Goal: Task Accomplishment & Management: Manage account settings

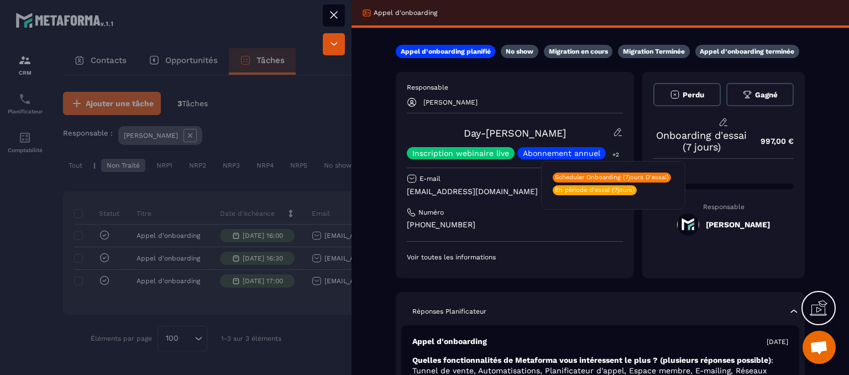
click at [608, 155] on p "+2" at bounding box center [615, 155] width 14 height 12
click at [528, 243] on div "Responsable [PERSON_NAME] Day-[PERSON_NAME] ASSALA Inscription webinaire live A…" at bounding box center [515, 172] width 216 height 178
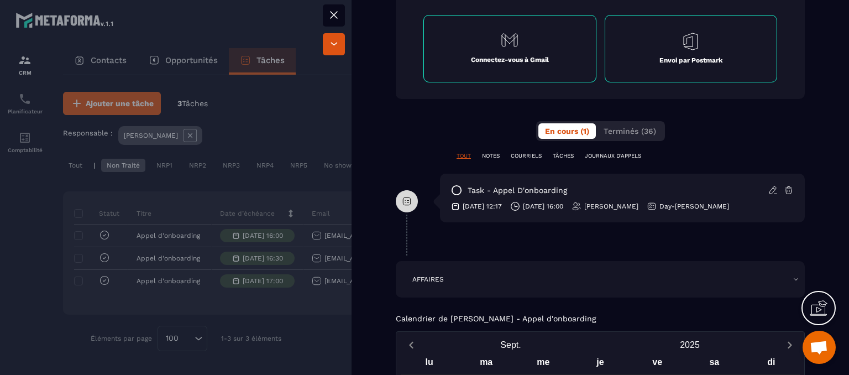
scroll to position [608, 0]
click at [629, 126] on span "Terminés (36)" at bounding box center [629, 130] width 52 height 9
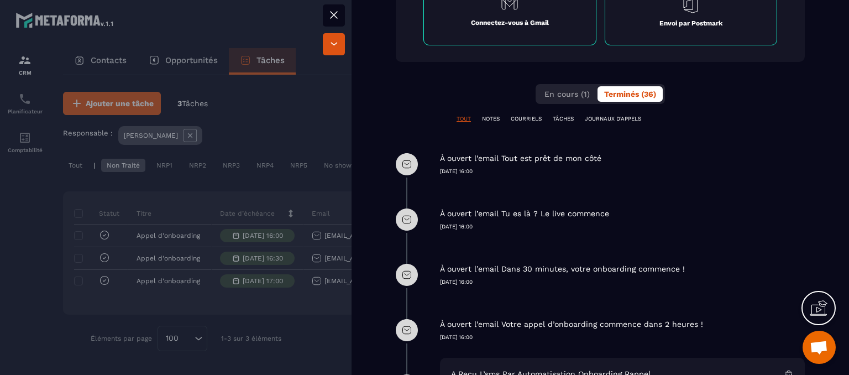
scroll to position [663, 0]
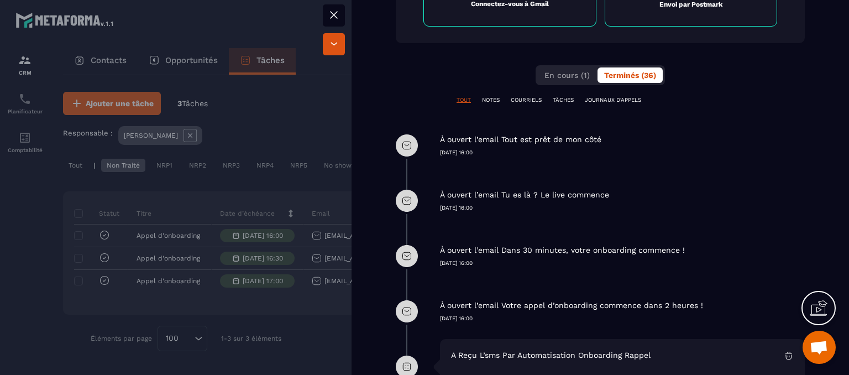
drag, startPoint x: 446, startPoint y: 140, endPoint x: 614, endPoint y: 140, distance: 168.0
click at [614, 140] on div "À ouvert l’email Tout est prêt de mon côté" at bounding box center [622, 139] width 365 height 10
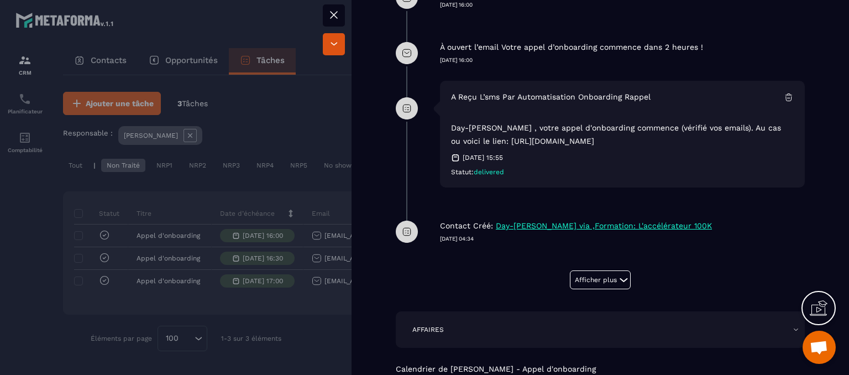
scroll to position [939, 0]
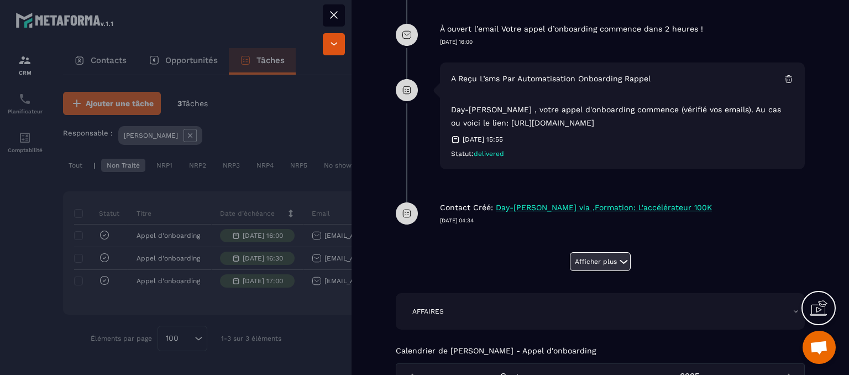
click at [620, 265] on icon at bounding box center [623, 261] width 13 height 13
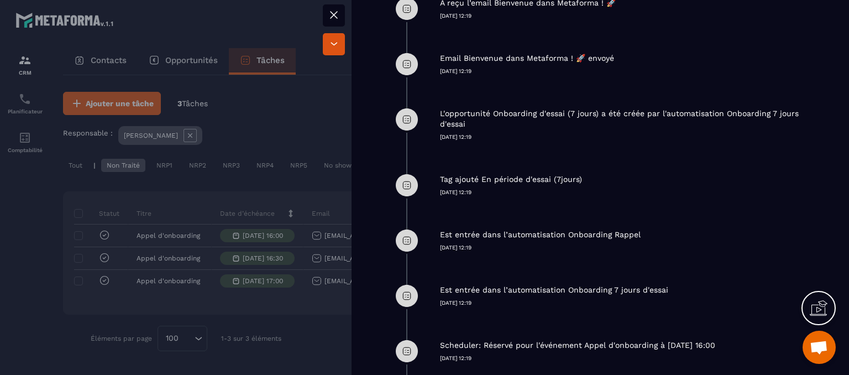
scroll to position [1437, 0]
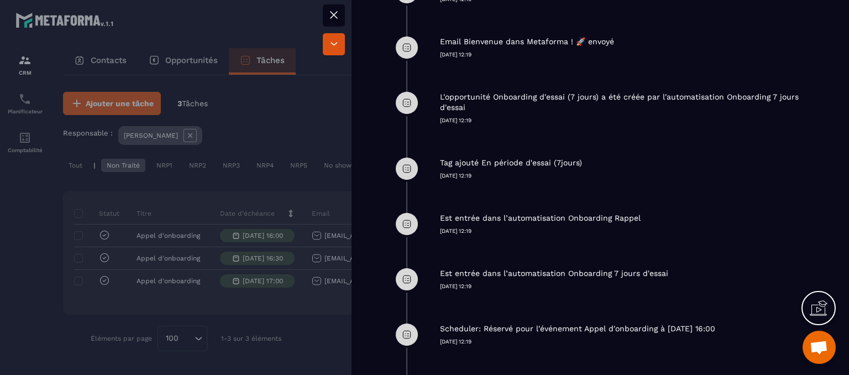
click at [332, 17] on icon at bounding box center [333, 15] width 7 height 7
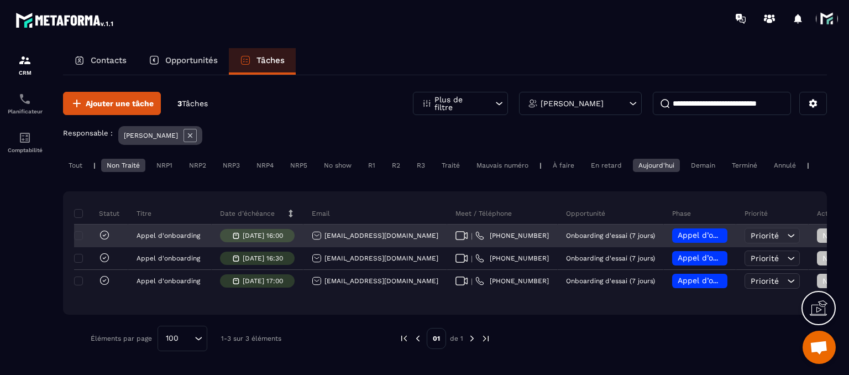
click at [677, 239] on span "Appel d’onboarding planifié" at bounding box center [729, 234] width 104 height 9
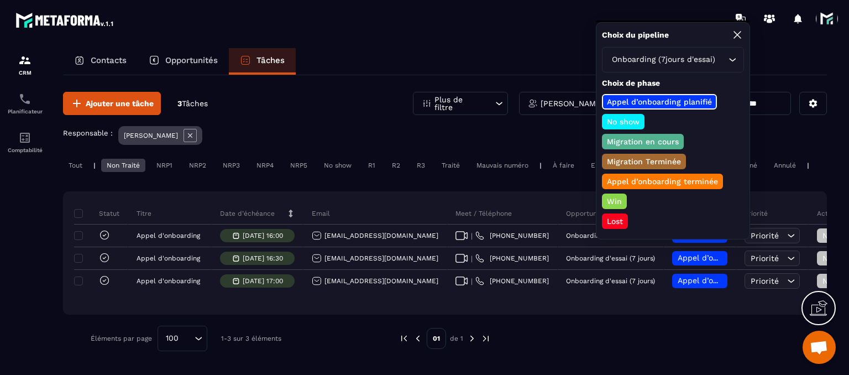
click at [511, 56] on div "Contacts Opportunités Tâches" at bounding box center [445, 61] width 764 height 27
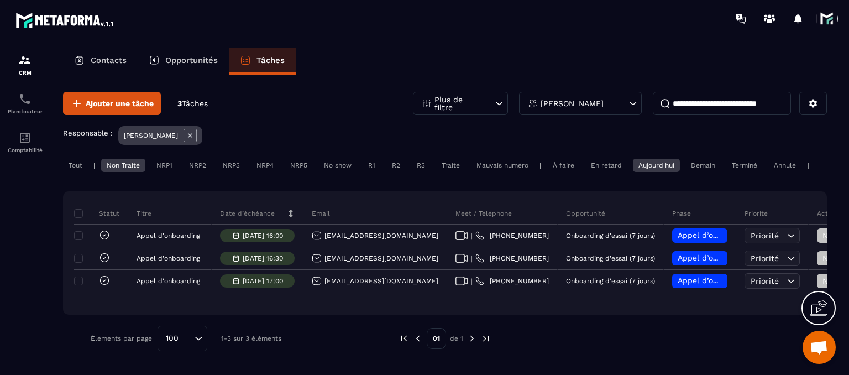
click at [824, 25] on span at bounding box center [827, 19] width 22 height 22
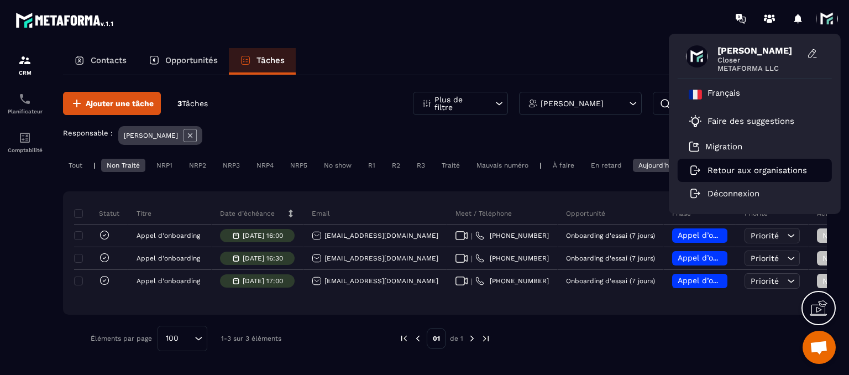
click at [763, 168] on p "Retour aux organisations" at bounding box center [756, 170] width 99 height 10
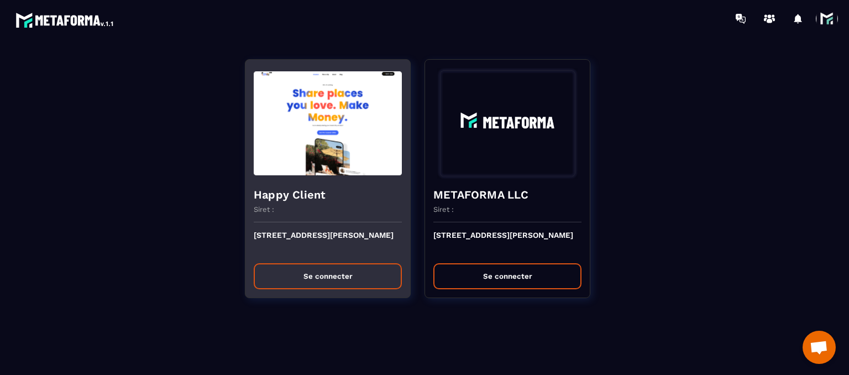
click at [325, 283] on button "Se connecter" at bounding box center [328, 276] width 148 height 26
